Goal: Check status

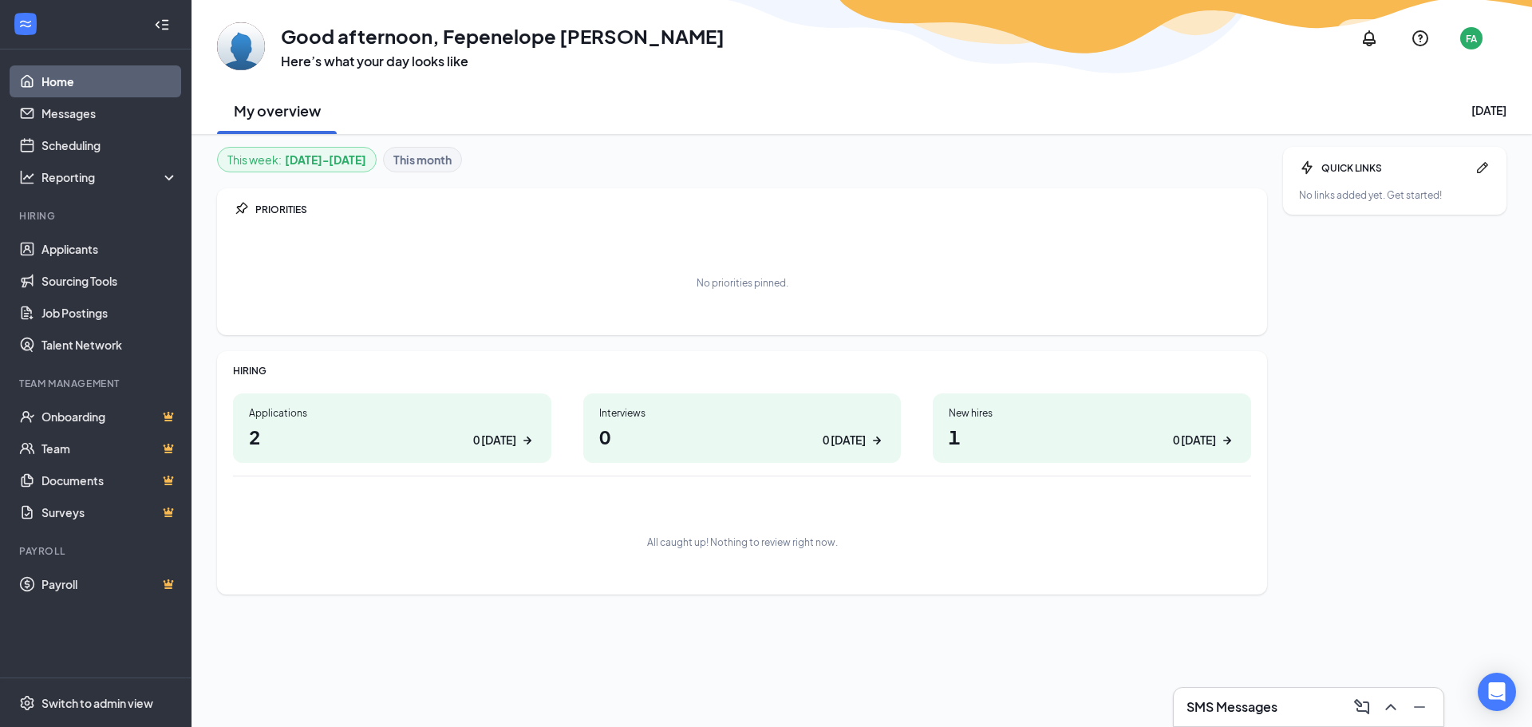
click at [687, 427] on h1 "0 0 [DATE]" at bounding box center [742, 436] width 286 height 27
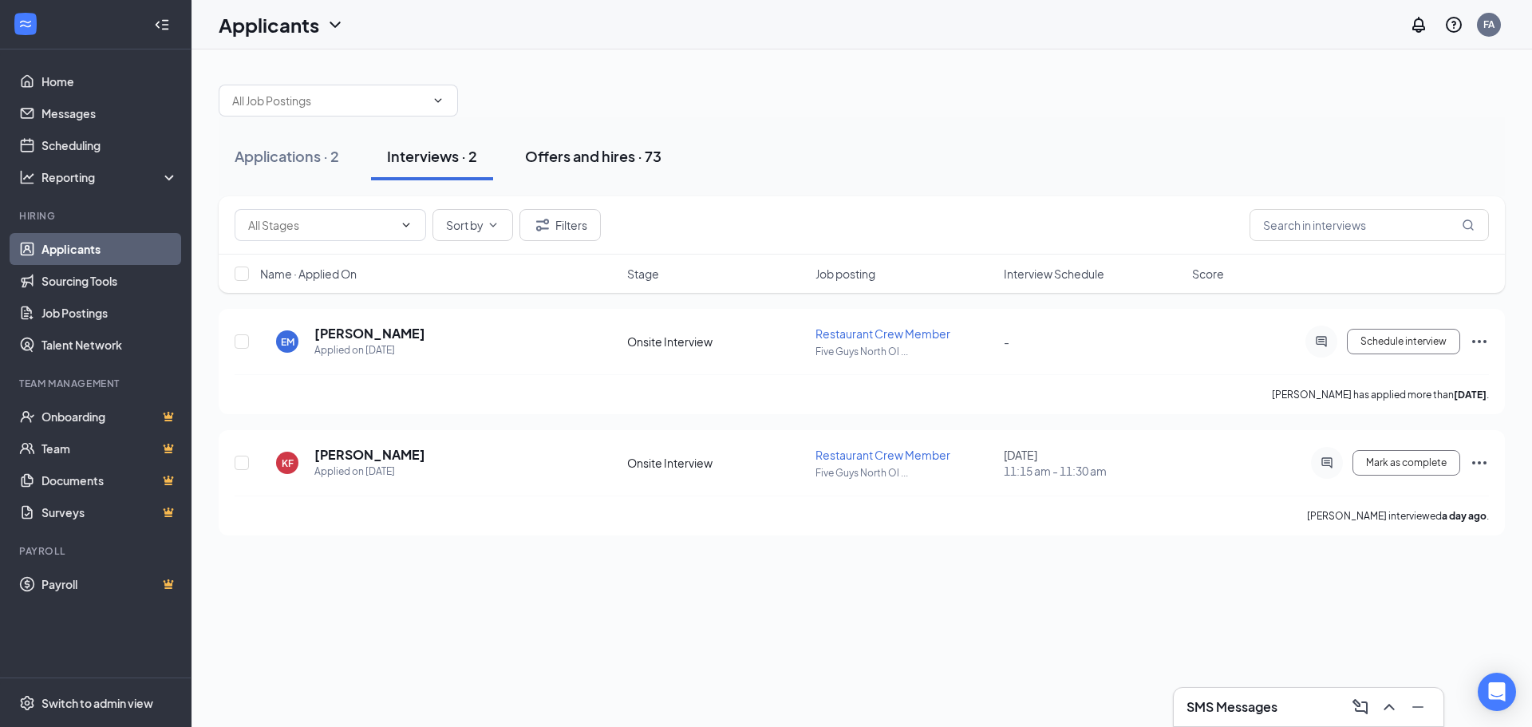
click at [619, 157] on div "Offers and hires · 73" at bounding box center [593, 156] width 136 height 20
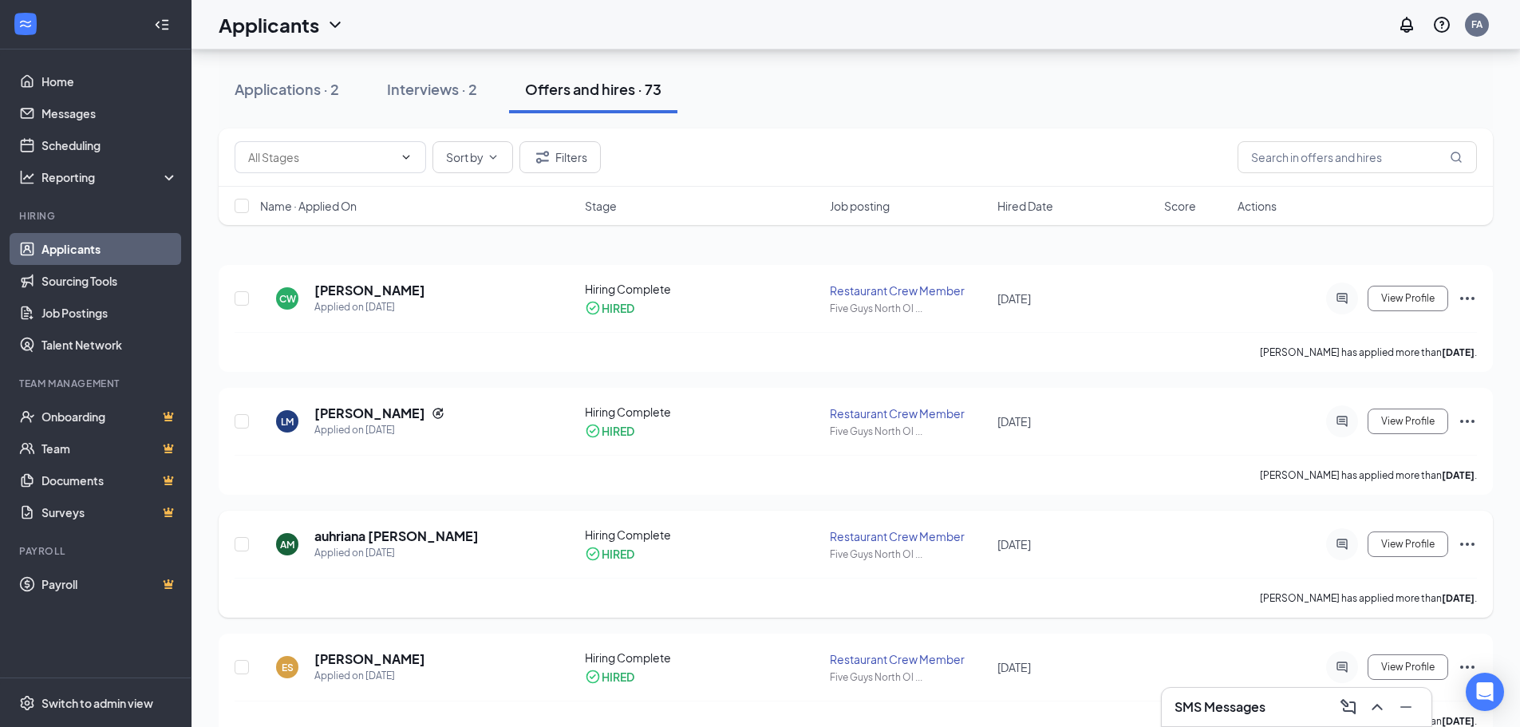
scroll to position [80, 0]
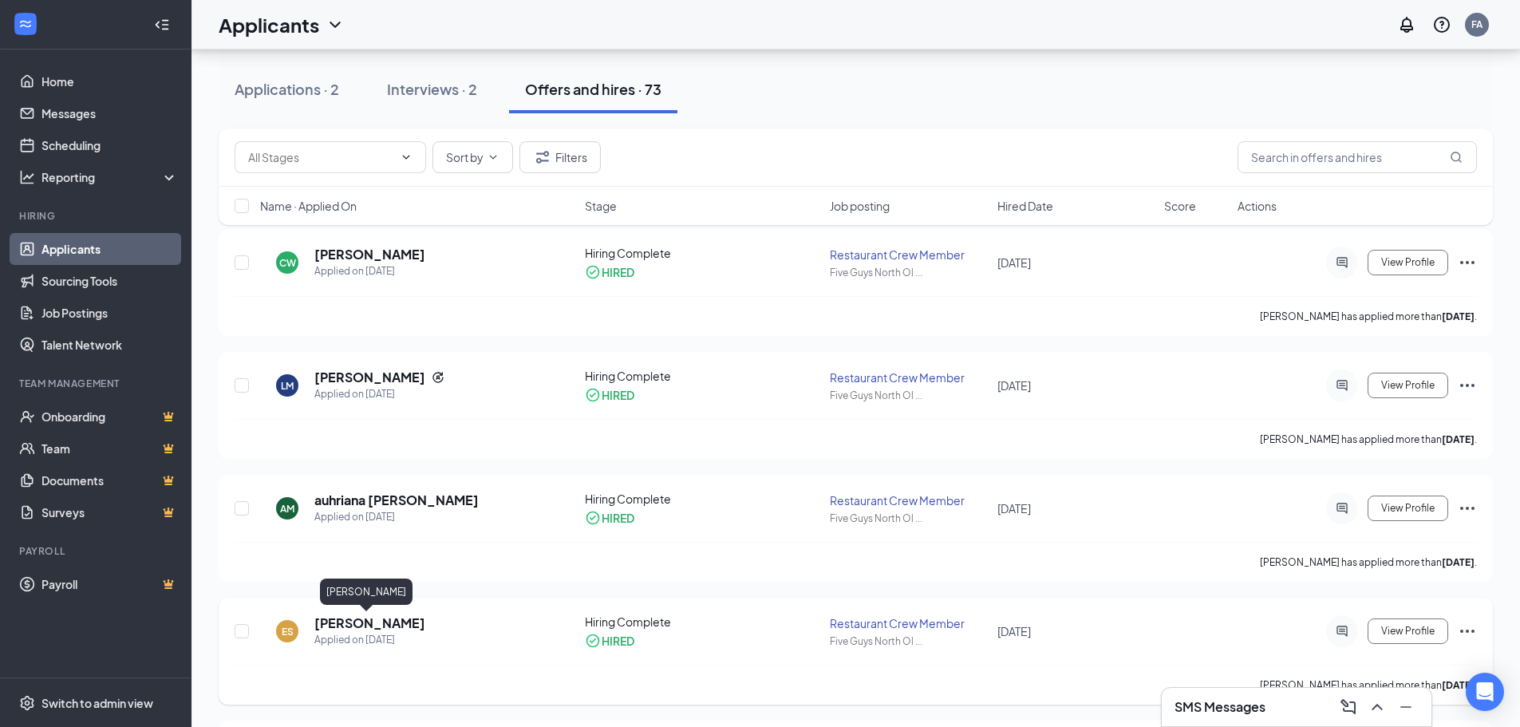
drag, startPoint x: 414, startPoint y: 626, endPoint x: 315, endPoint y: 627, distance: 99.0
click at [315, 627] on div "ES [PERSON_NAME] Applied on [DATE]" at bounding box center [417, 631] width 315 height 34
copy h5 "[PERSON_NAME]"
